Goal: Contribute content: Add original content to the website for others to see

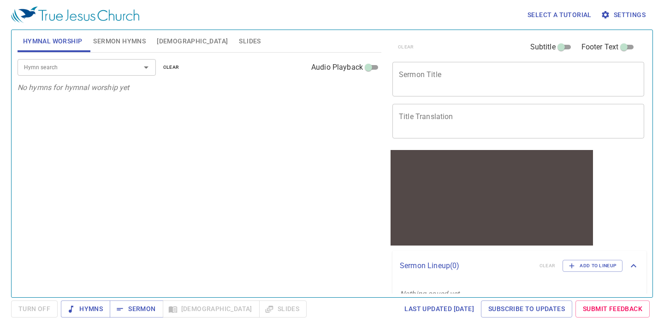
click at [91, 39] on button "Sermon Hymns" at bounding box center [120, 41] width 64 height 22
click at [163, 42] on span "[DEMOGRAPHIC_DATA]" at bounding box center [192, 42] width 71 height 12
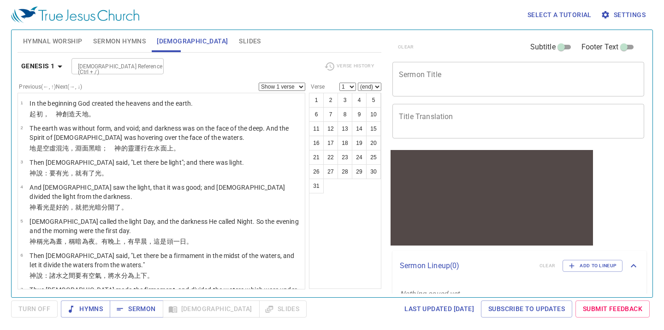
click at [233, 39] on button "Slides" at bounding box center [249, 41] width 33 height 22
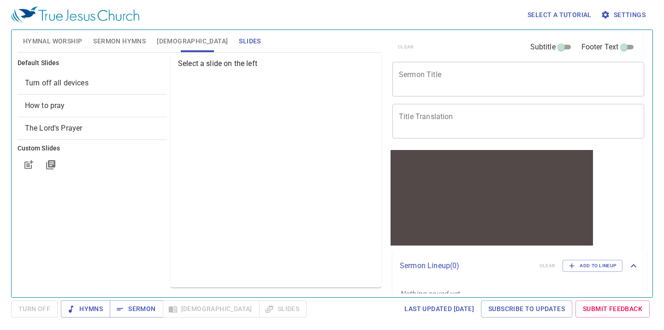
click at [63, 37] on span "Hymnal Worship" at bounding box center [53, 42] width 60 height 12
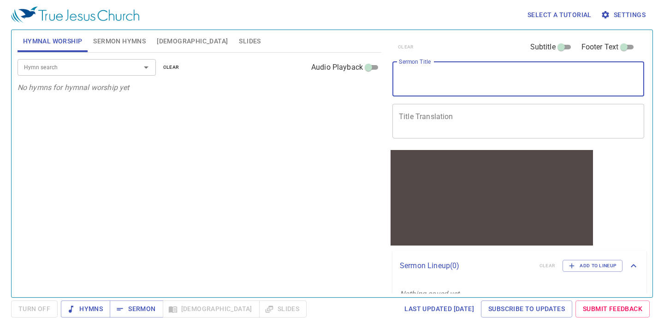
click at [479, 78] on textarea "Sermon Title" at bounding box center [518, 79] width 239 height 18
click at [631, 10] on span "Settings" at bounding box center [624, 15] width 43 height 12
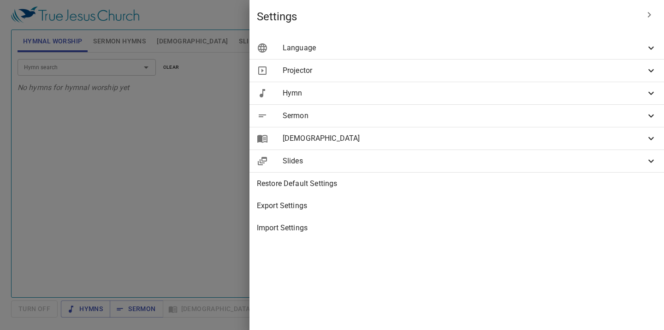
click at [468, 95] on span "Hymn" at bounding box center [464, 93] width 363 height 11
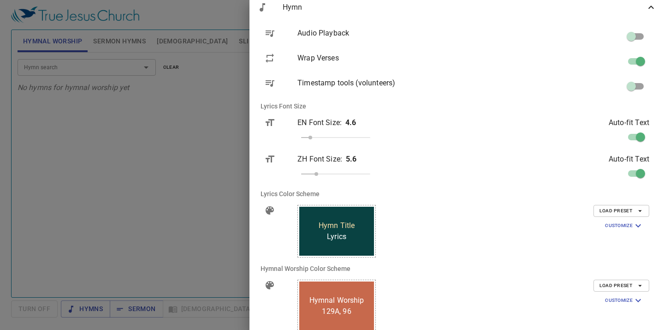
scroll to position [128, 0]
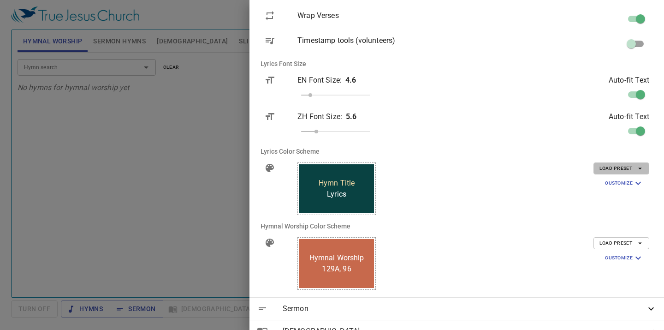
click at [607, 167] on span "Load Preset" at bounding box center [622, 168] width 44 height 8
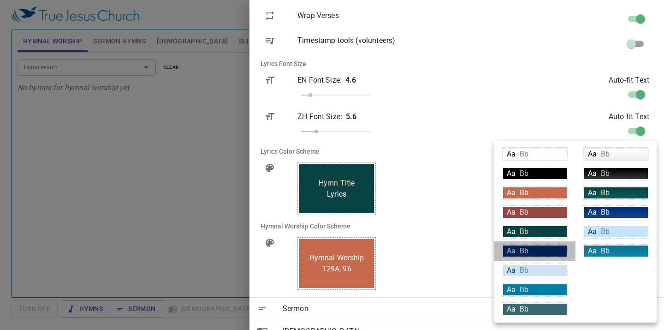
click at [554, 248] on div "Aa Bb" at bounding box center [535, 250] width 64 height 11
type input "#002d73"
type input "#daf5ff"
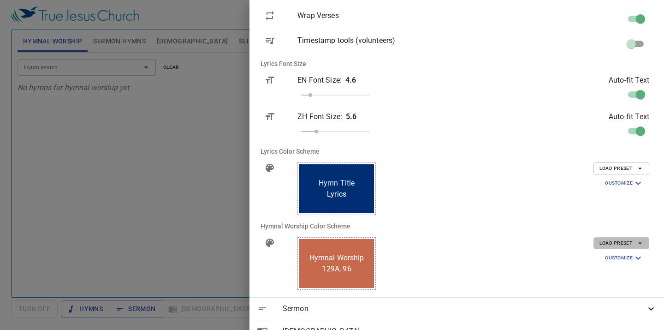
click at [607, 239] on span "Load Preset" at bounding box center [622, 243] width 44 height 8
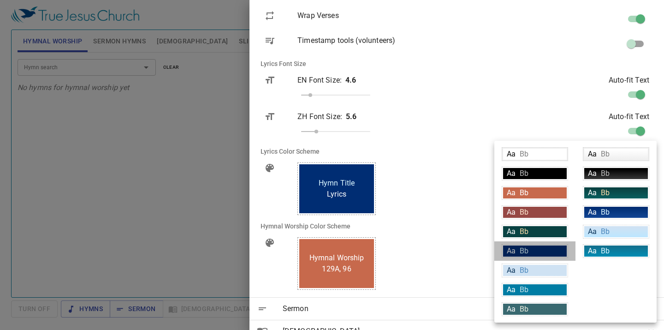
click at [555, 248] on div "Aa Bb" at bounding box center [535, 250] width 64 height 11
type input "#002d73"
type input "#daf5ff"
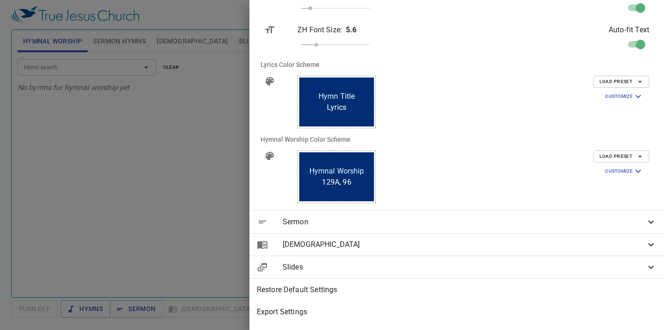
scroll to position [234, 0]
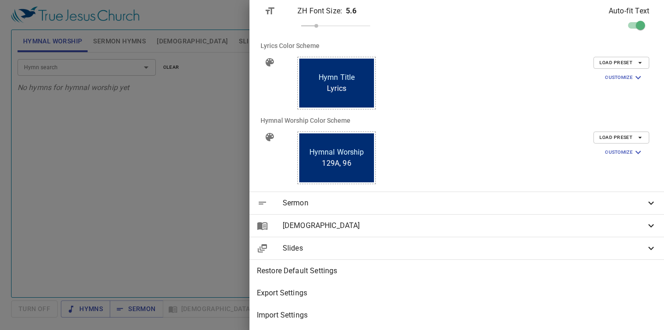
click at [566, 206] on span "Sermon" at bounding box center [464, 202] width 363 height 11
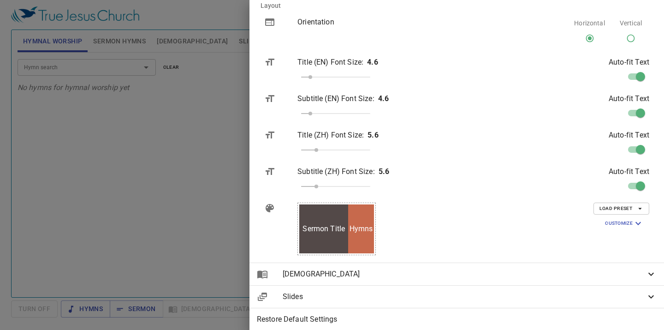
scroll to position [462, 0]
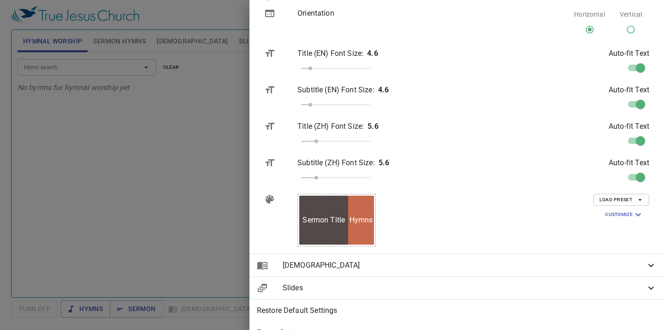
click at [613, 201] on span "Load Preset" at bounding box center [622, 200] width 44 height 8
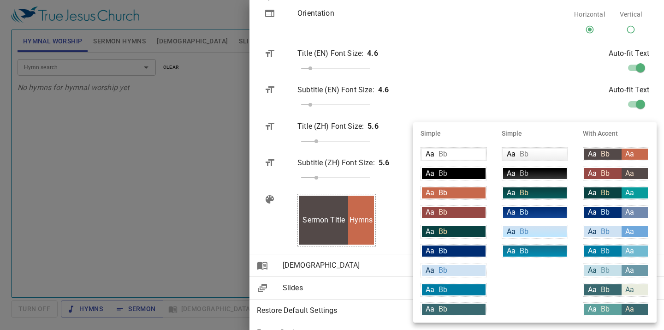
click at [465, 249] on div "Aa Bb" at bounding box center [454, 250] width 64 height 11
type input "#002d73"
type input "#daf5ff"
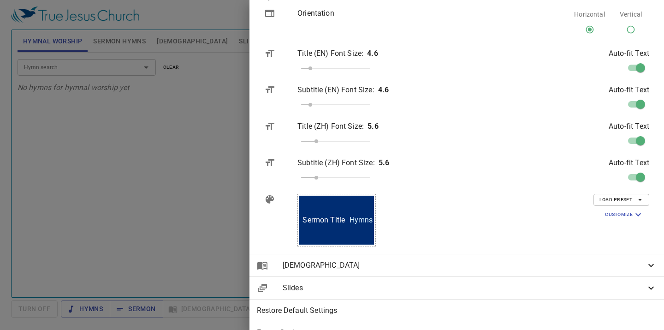
scroll to position [502, 0]
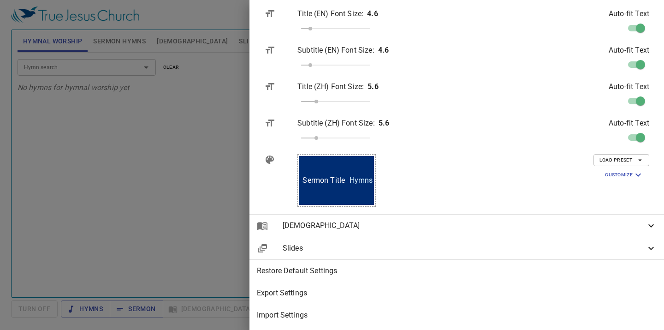
click at [566, 223] on span "[DEMOGRAPHIC_DATA]" at bounding box center [464, 225] width 363 height 11
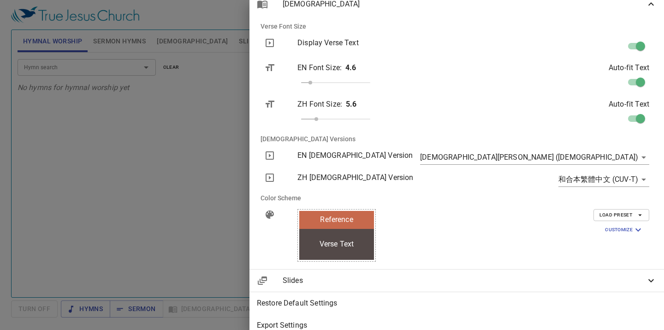
scroll to position [756, 0]
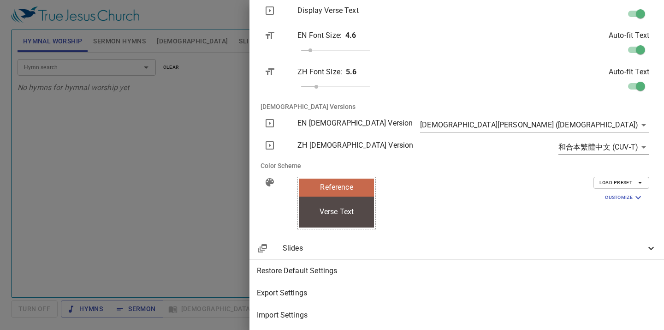
click at [607, 180] on span "Load Preset" at bounding box center [622, 183] width 44 height 8
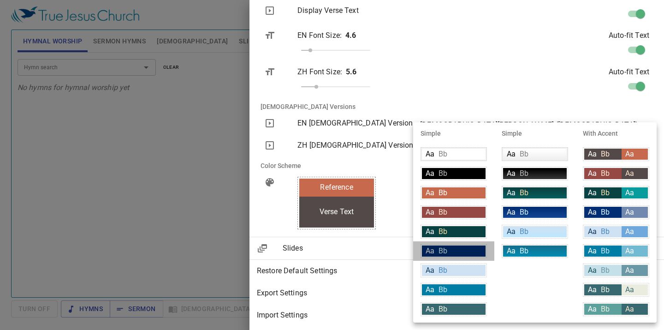
click at [464, 246] on div "Aa Bb" at bounding box center [454, 250] width 64 height 11
type input "#002d73"
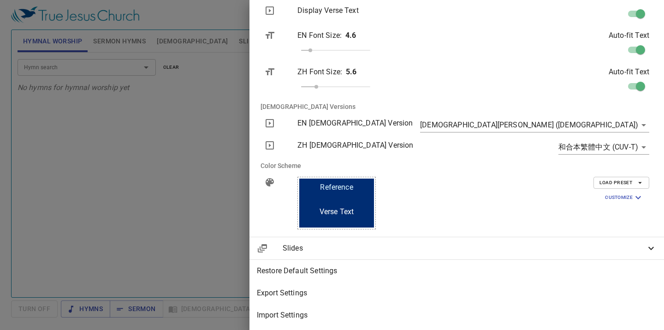
click at [490, 235] on div "Verse Text Secondary Reference" at bounding box center [390, 202] width 200 height 67
click at [537, 246] on span "Slides" at bounding box center [464, 248] width 363 height 11
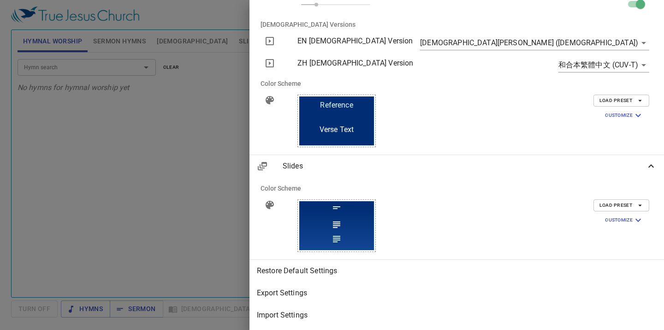
scroll to position [711, 0]
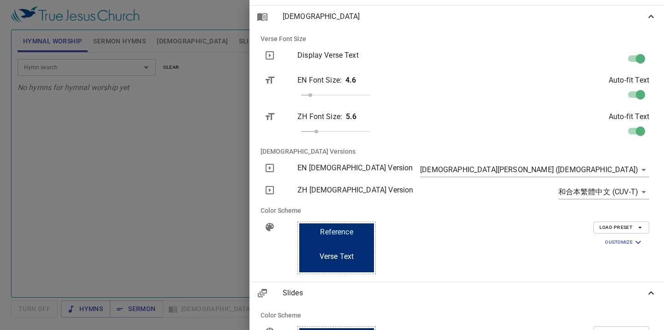
click at [650, 12] on icon at bounding box center [651, 16] width 11 height 11
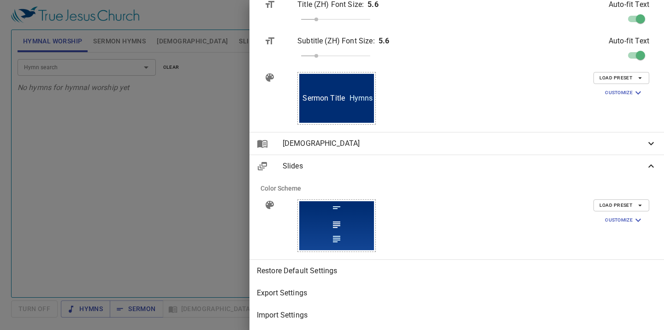
scroll to position [584, 0]
click at [357, 82] on div at bounding box center [332, 165] width 664 height 330
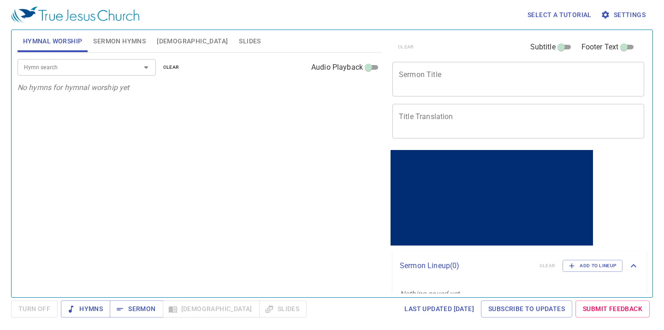
click at [233, 47] on button "Slides" at bounding box center [249, 41] width 33 height 22
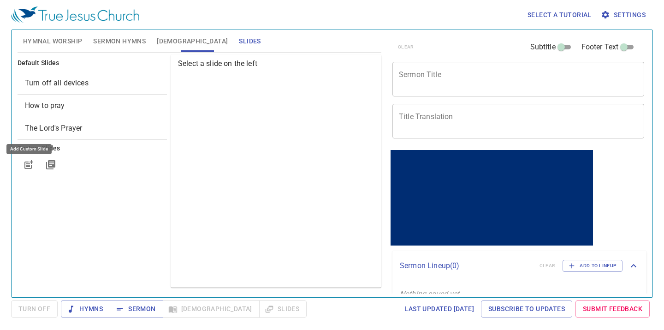
click at [33, 166] on icon "button" at bounding box center [28, 164] width 11 height 11
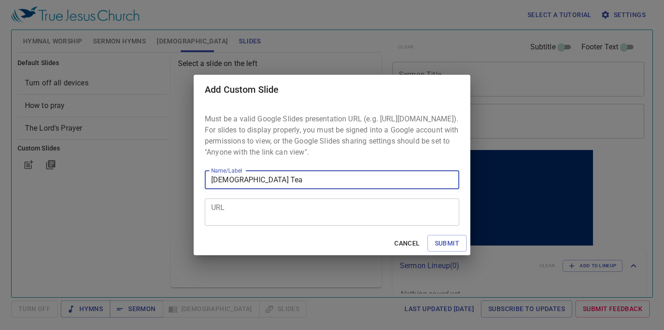
type input "[DEMOGRAPHIC_DATA] Tea"
click at [418, 213] on textarea "URL" at bounding box center [332, 212] width 242 height 18
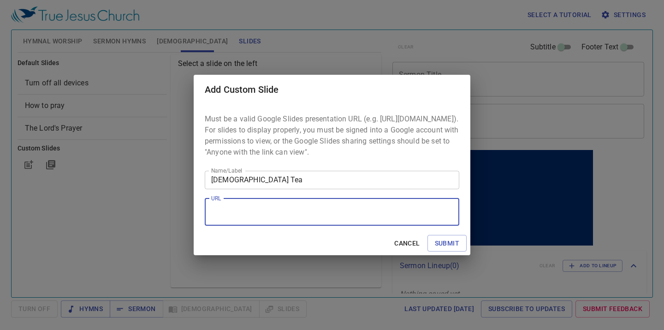
paste textarea "[URL][DOMAIN_NAME]"
type textarea "[URL][DOMAIN_NAME]"
click at [444, 249] on span "Submit" at bounding box center [447, 244] width 24 height 12
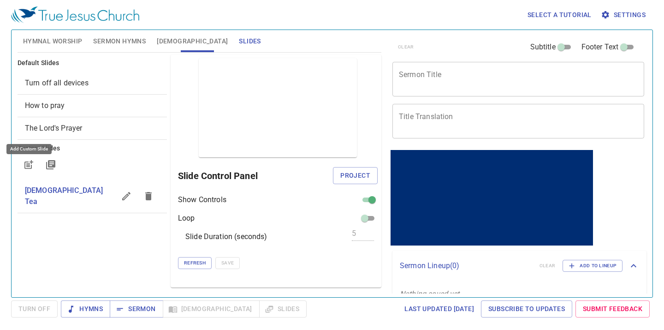
scroll to position [0, 0]
click at [359, 178] on span "Project" at bounding box center [355, 176] width 30 height 12
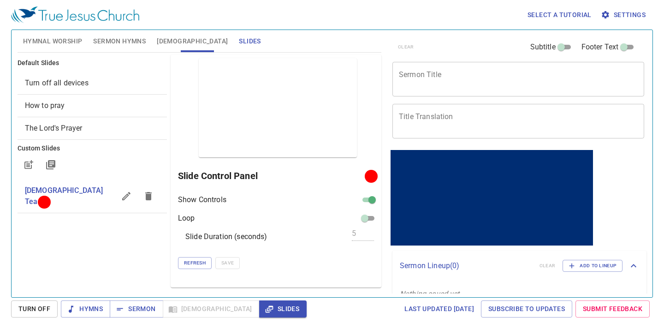
click at [369, 174] on div at bounding box center [371, 176] width 7 height 7
click at [371, 179] on div at bounding box center [371, 176] width 7 height 7
click at [30, 312] on span "Turn Off" at bounding box center [34, 309] width 32 height 12
